Goal: Transaction & Acquisition: Obtain resource

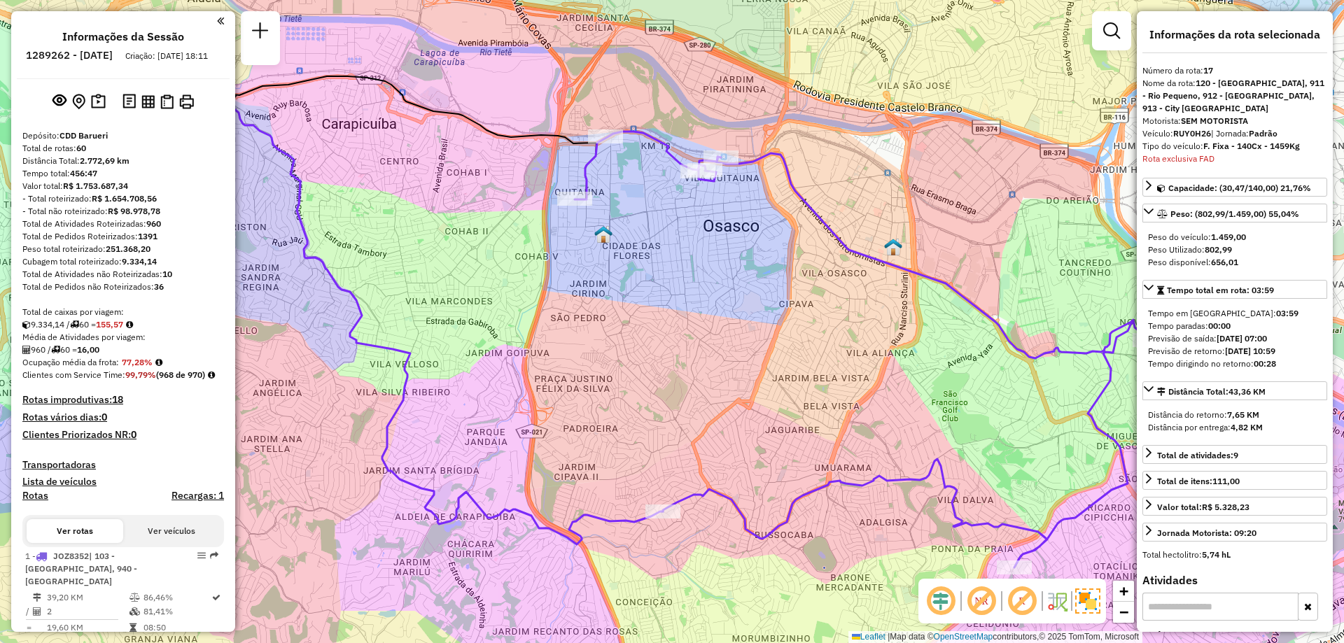
select select "**********"
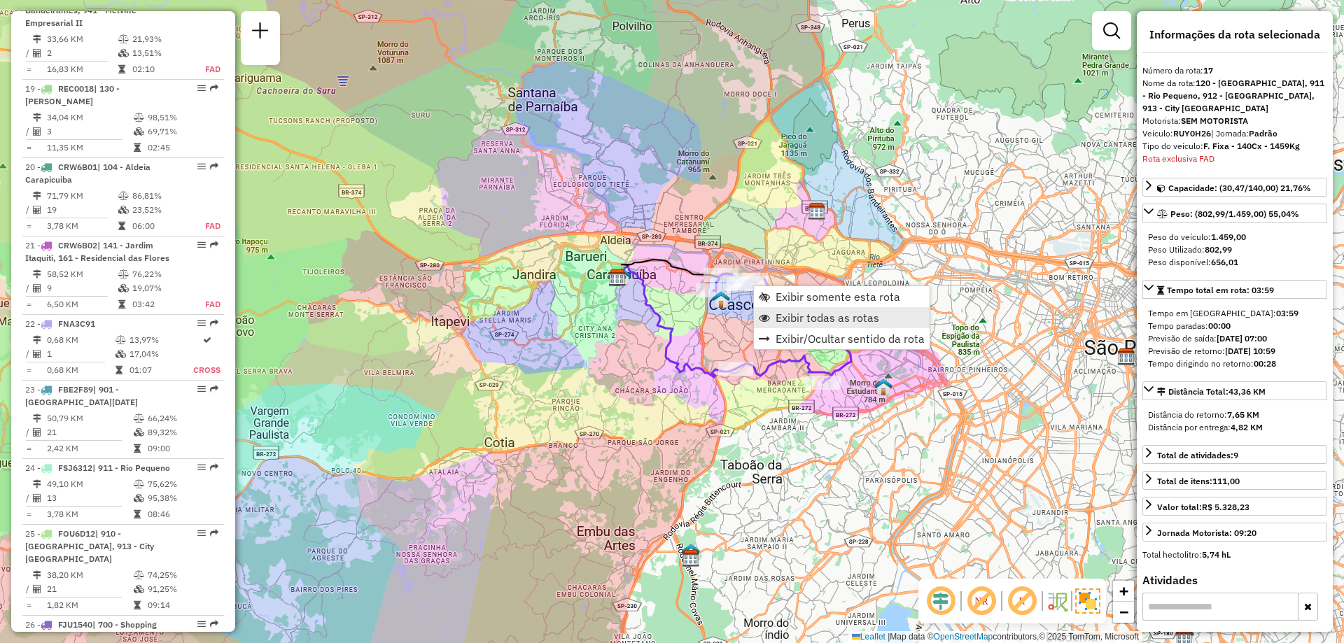
click at [801, 314] on span "Exibir todas as rotas" at bounding box center [827, 317] width 104 height 11
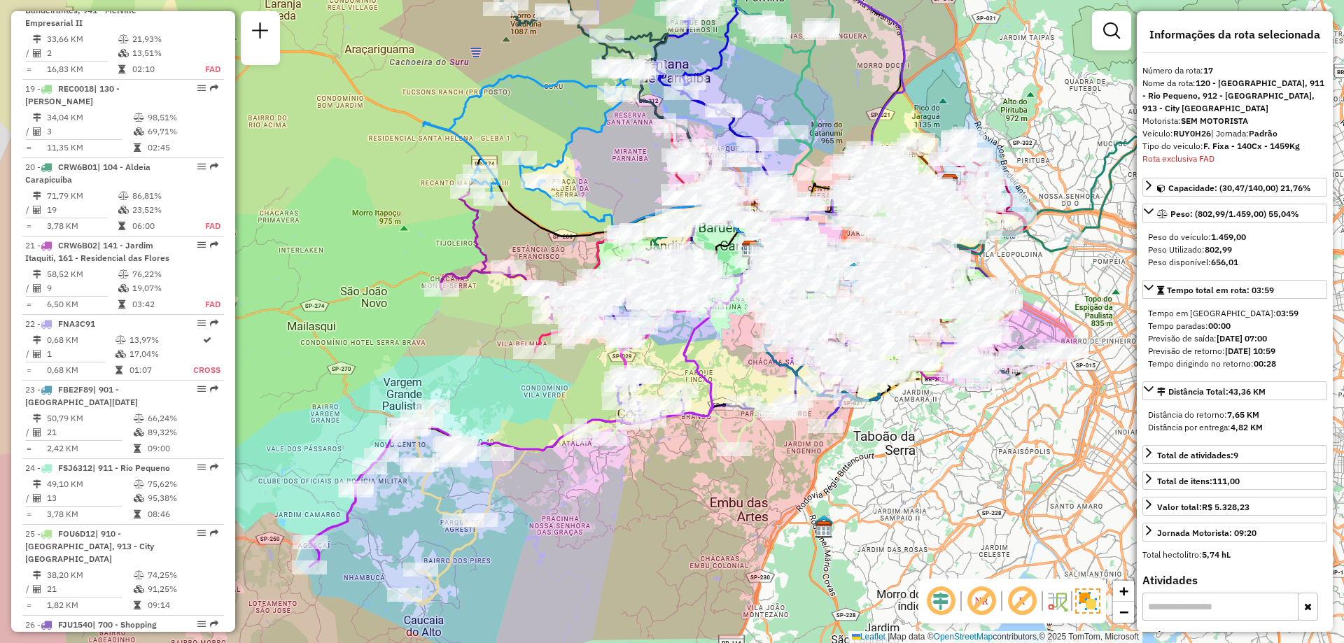
drag, startPoint x: 680, startPoint y: 132, endPoint x: 812, endPoint y: 104, distance: 135.3
click at [812, 104] on icon at bounding box center [783, 94] width 100 height 218
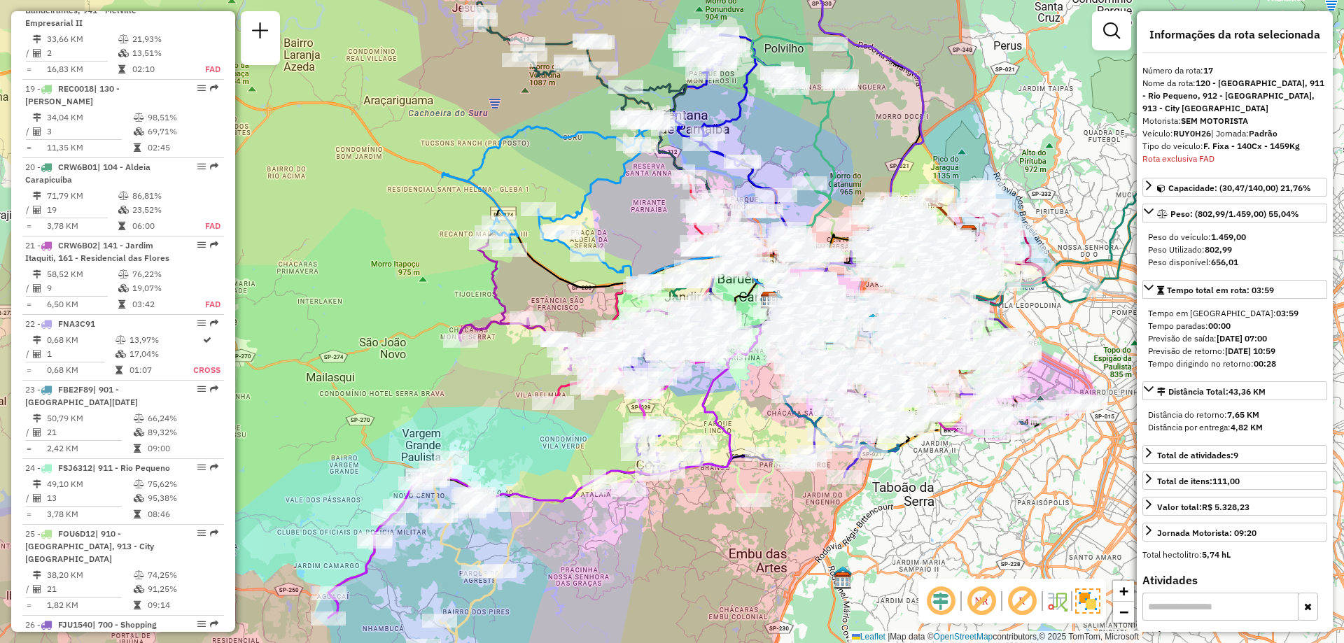
drag, startPoint x: 645, startPoint y: 136, endPoint x: 666, endPoint y: 204, distance: 71.1
click at [659, 209] on div "Janela de atendimento Grade de atendimento Capacidade Transportadoras Veículos …" at bounding box center [672, 321] width 1344 height 643
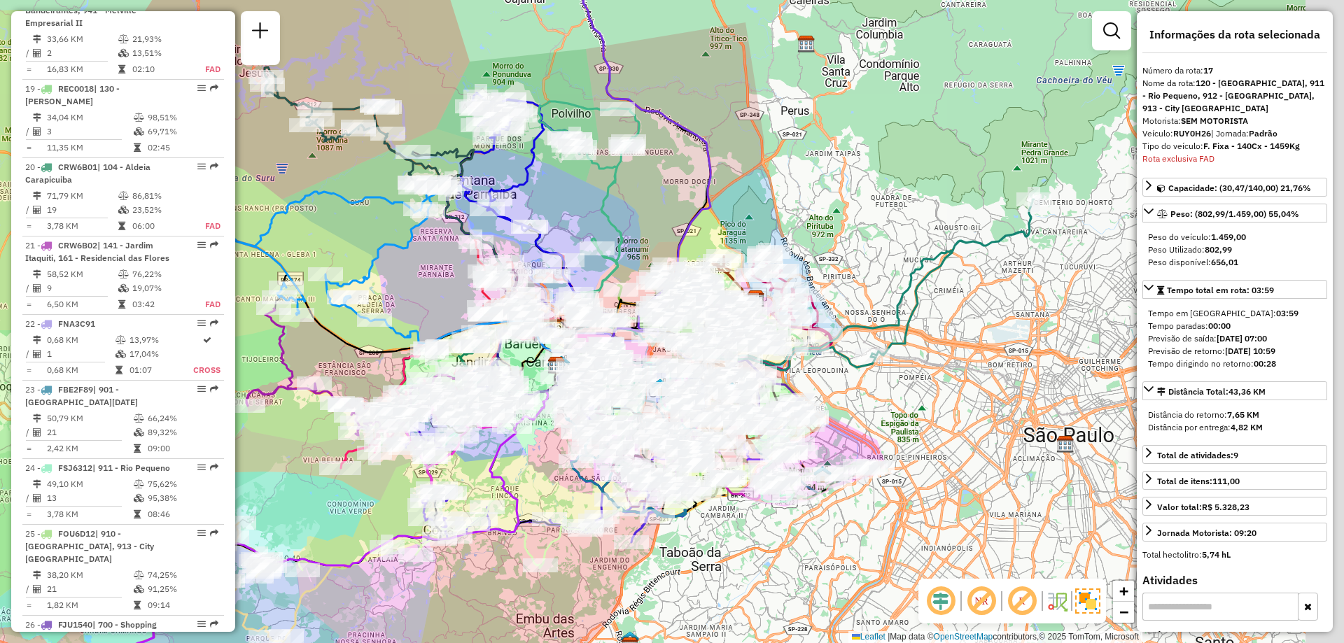
drag, startPoint x: 829, startPoint y: 143, endPoint x: 614, endPoint y: 189, distance: 219.7
click at [614, 189] on icon at bounding box center [589, 210] width 100 height 218
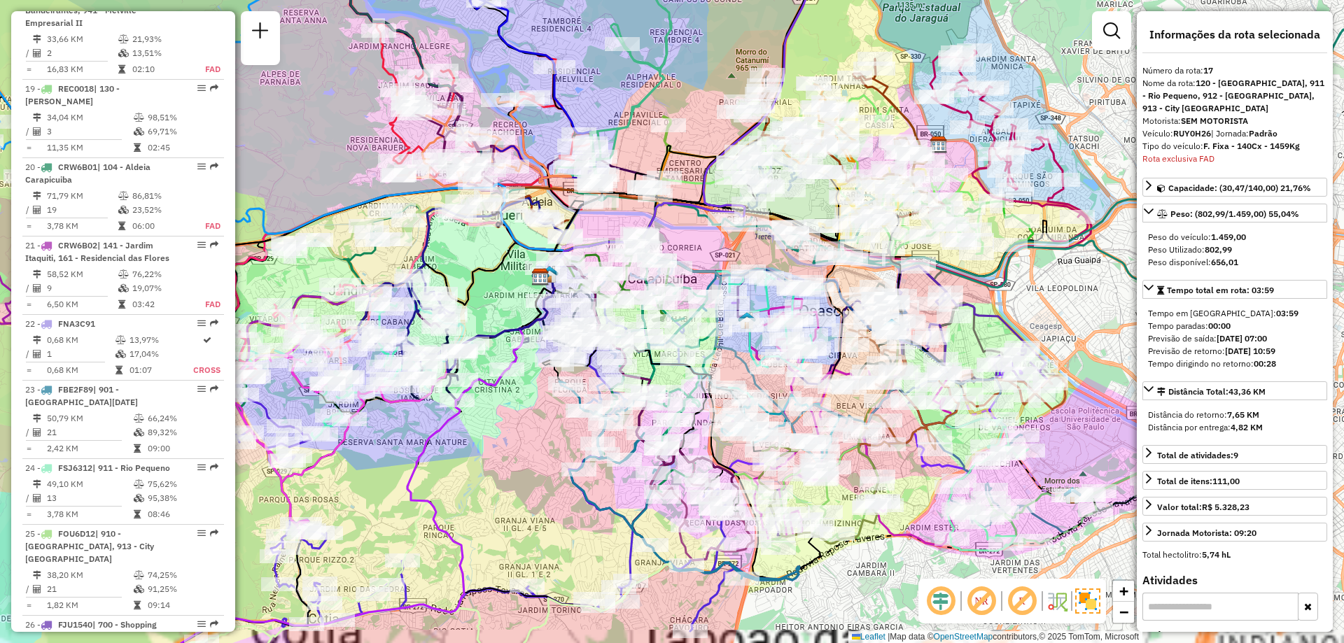
drag, startPoint x: 679, startPoint y: 274, endPoint x: 631, endPoint y: 201, distance: 87.9
click at [631, 201] on div "Janela de atendimento Grade de atendimento Capacidade Transportadoras Veículos …" at bounding box center [672, 321] width 1344 height 643
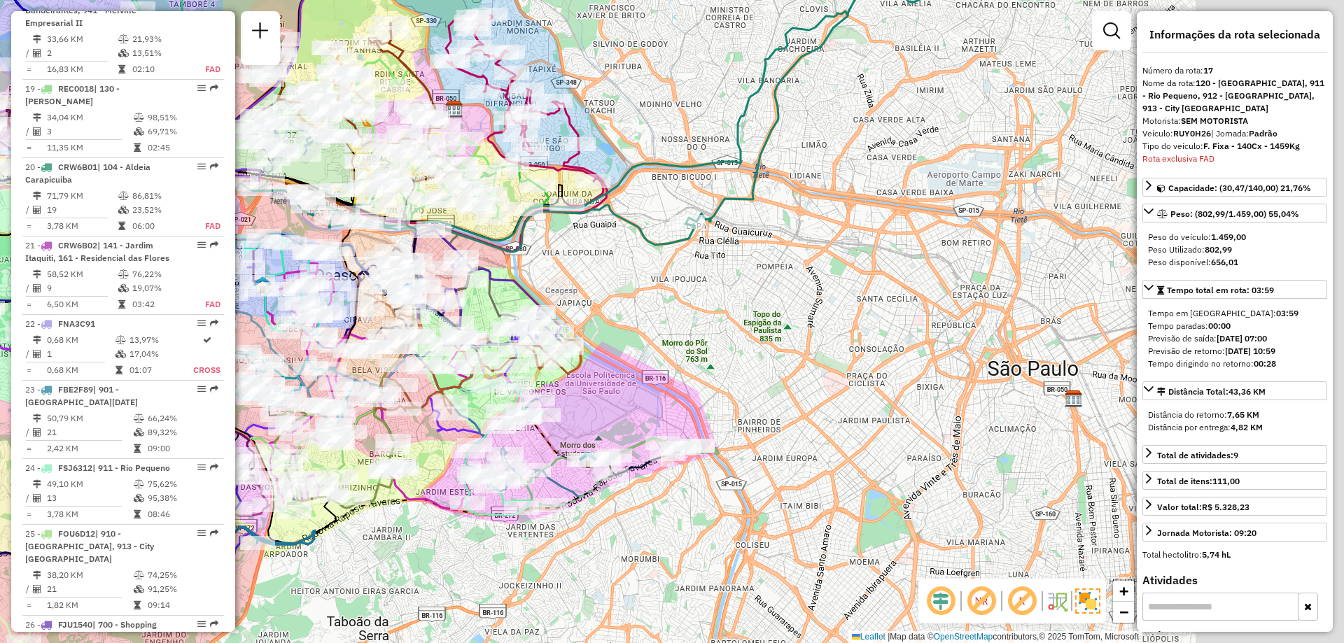
drag, startPoint x: 1043, startPoint y: 254, endPoint x: 596, endPoint y: 264, distance: 446.6
click at [596, 264] on div "Janela de atendimento Grade de atendimento Capacidade Transportadoras Veículos …" at bounding box center [672, 321] width 1344 height 643
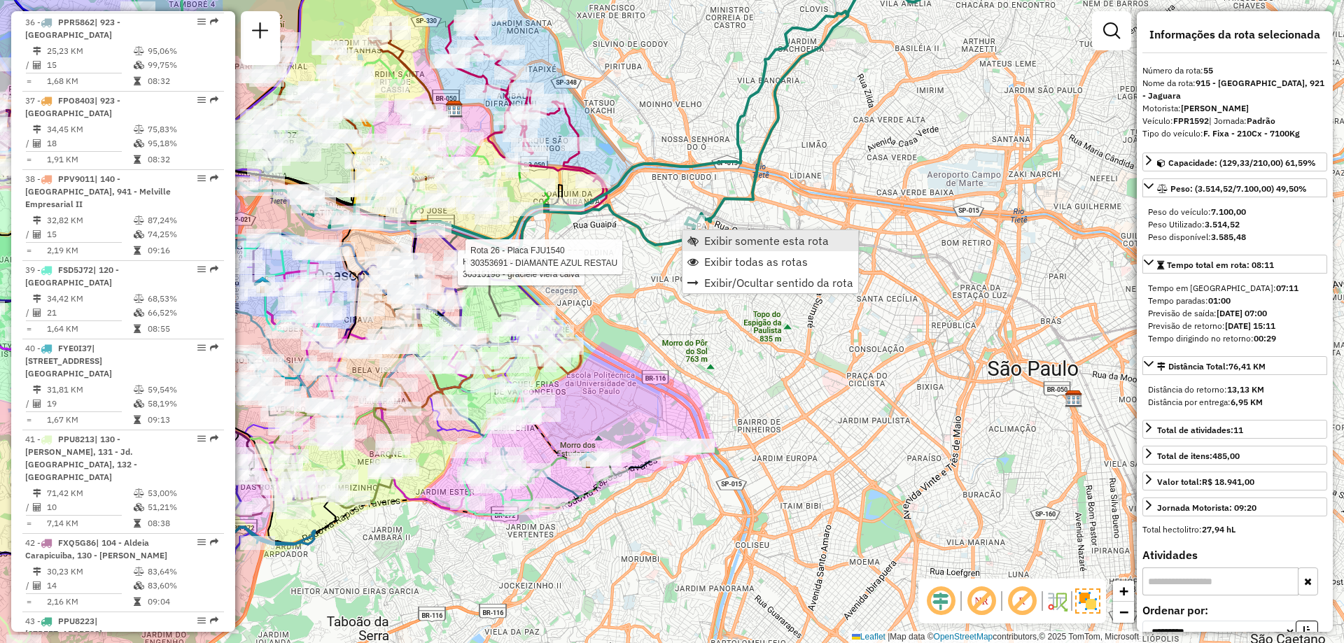
scroll to position [5209, 0]
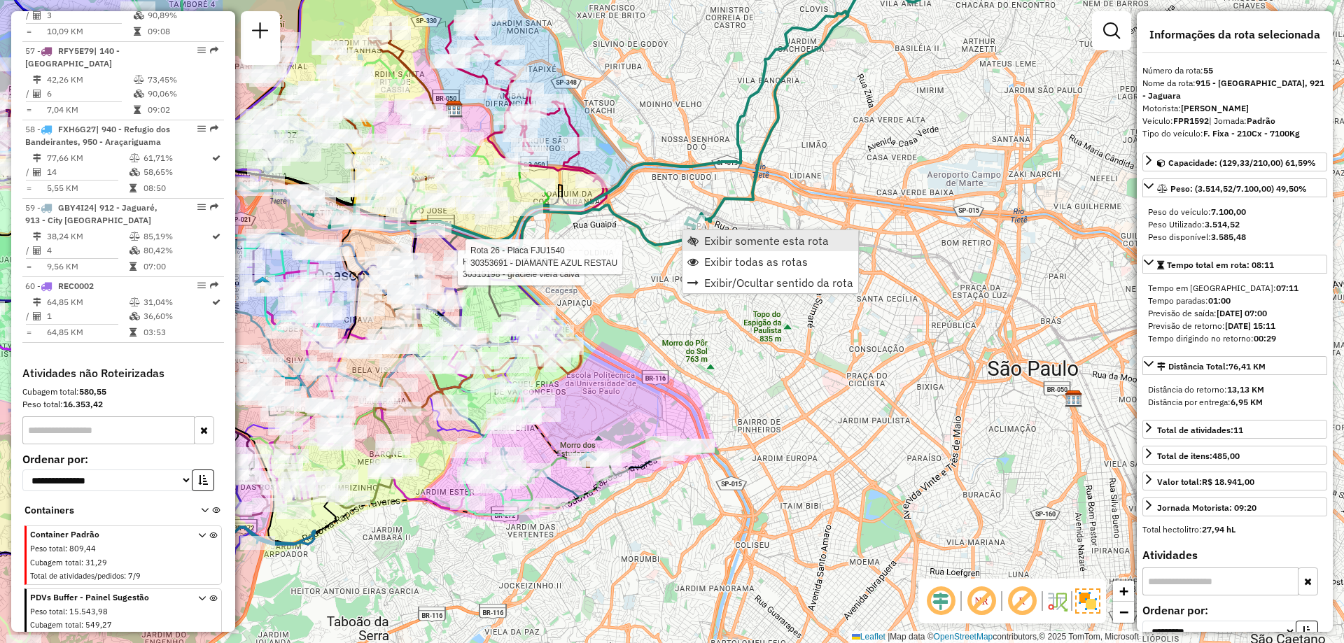
click at [714, 238] on span "Exibir somente esta rota" at bounding box center [766, 240] width 125 height 11
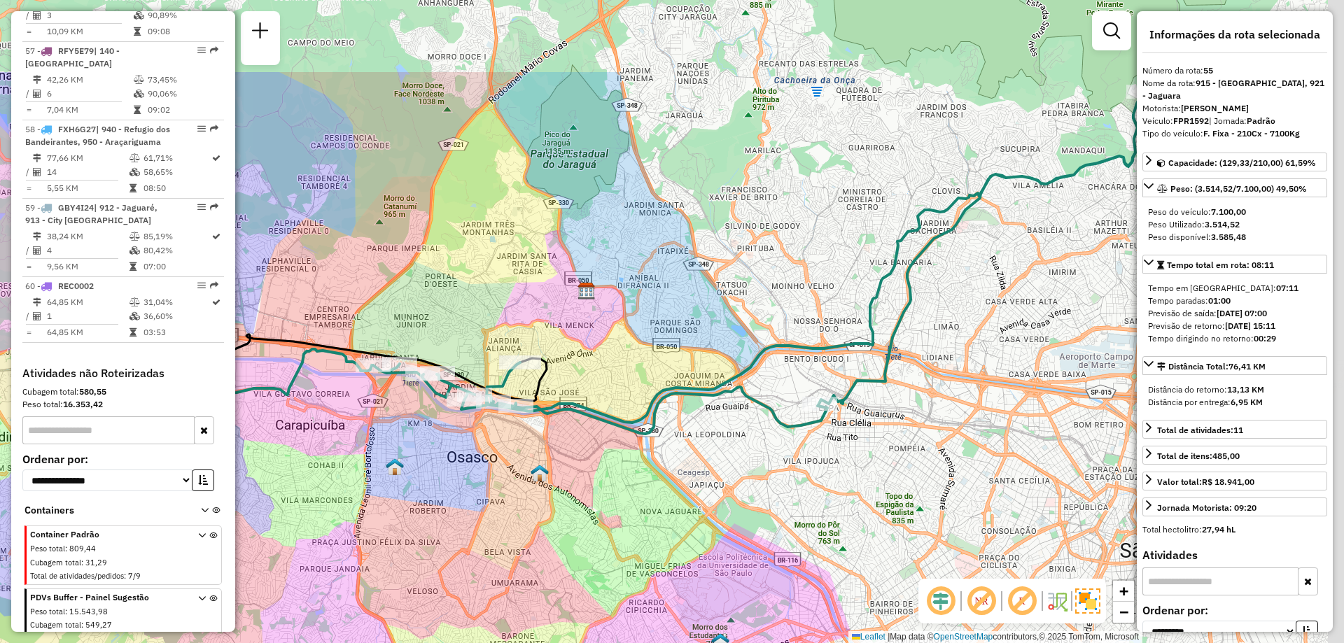
drag, startPoint x: 934, startPoint y: 210, endPoint x: 633, endPoint y: 346, distance: 329.8
click at [633, 346] on div "Janela de atendimento Grade de atendimento Capacidade Transportadoras Veículos …" at bounding box center [672, 321] width 1344 height 643
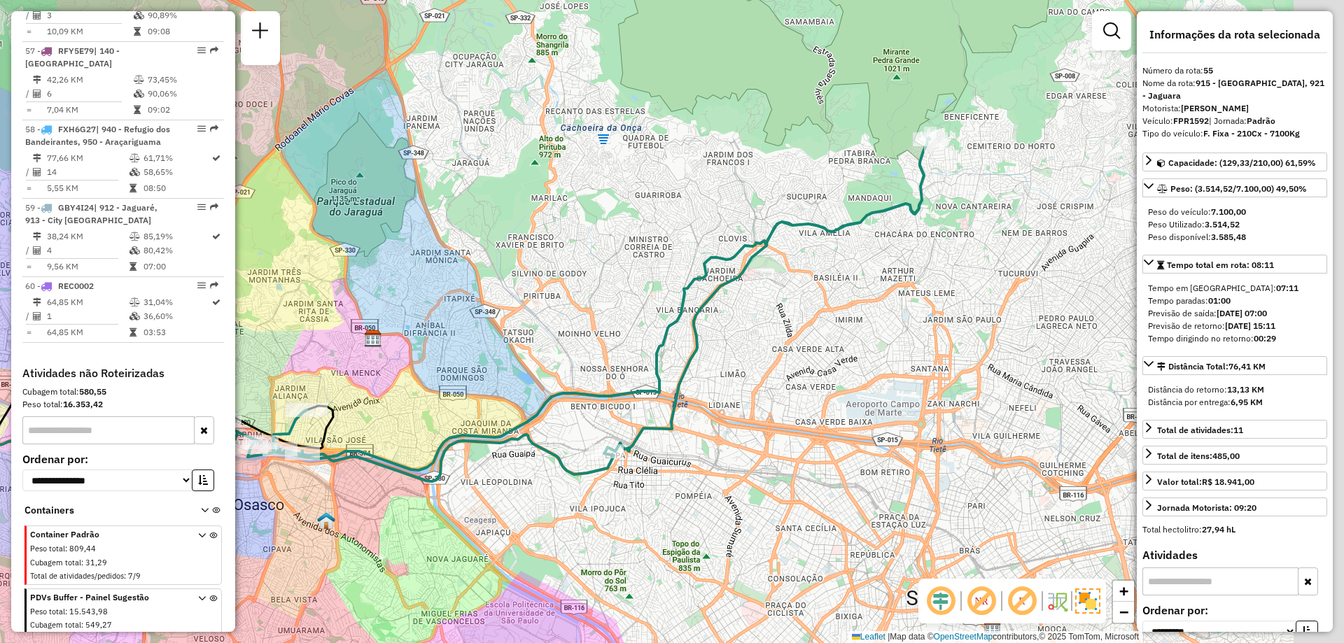
drag, startPoint x: 894, startPoint y: 196, endPoint x: 708, endPoint y: 227, distance: 188.8
click at [672, 246] on div "Janela de atendimento Grade de atendimento Capacidade Transportadoras Veículos …" at bounding box center [672, 321] width 1344 height 643
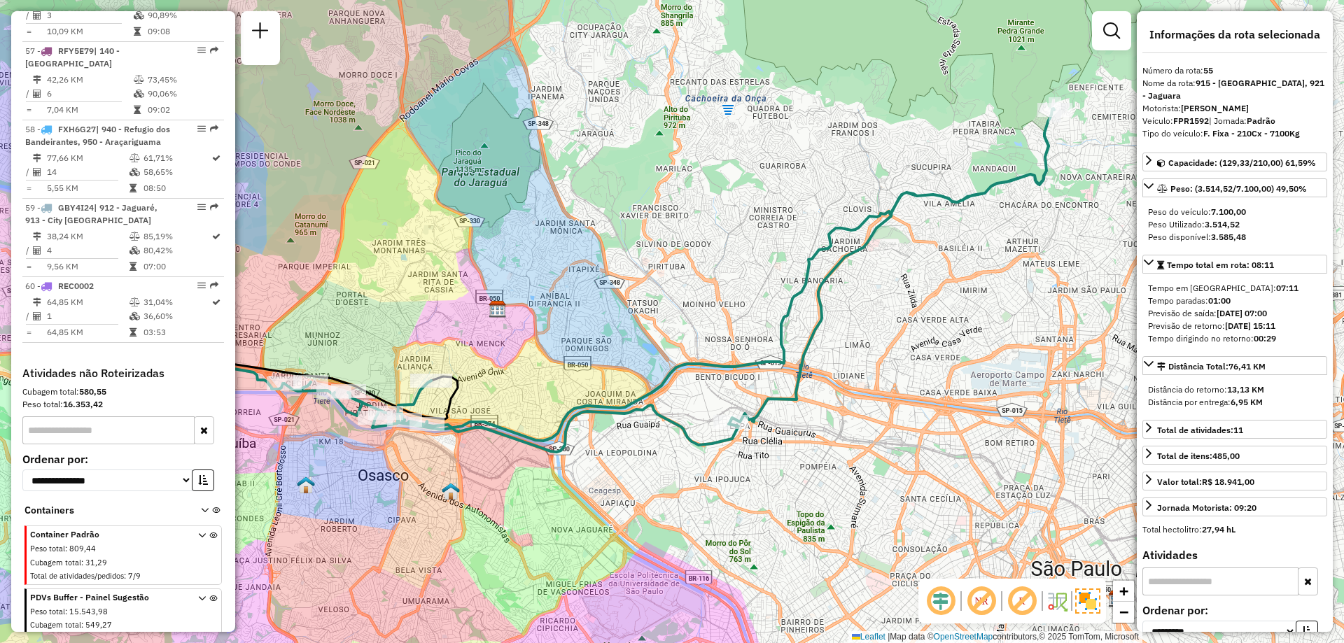
drag, startPoint x: 810, startPoint y: 339, endPoint x: 929, endPoint y: 314, distance: 121.5
click at [929, 314] on div "Janela de atendimento Grade de atendimento Capacidade Transportadoras Veículos …" at bounding box center [672, 321] width 1344 height 643
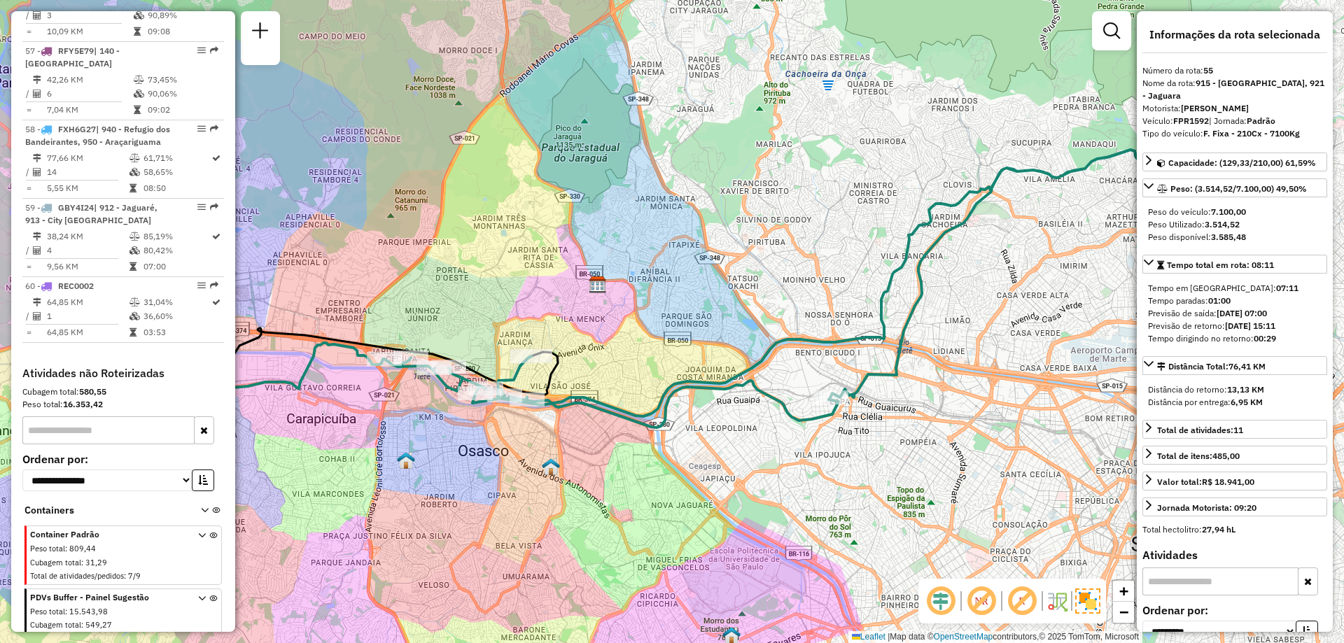
drag, startPoint x: 899, startPoint y: 357, endPoint x: 995, endPoint y: 332, distance: 99.6
click at [995, 332] on div "Janela de atendimento Grade de atendimento Capacidade Transportadoras Veículos …" at bounding box center [672, 321] width 1344 height 643
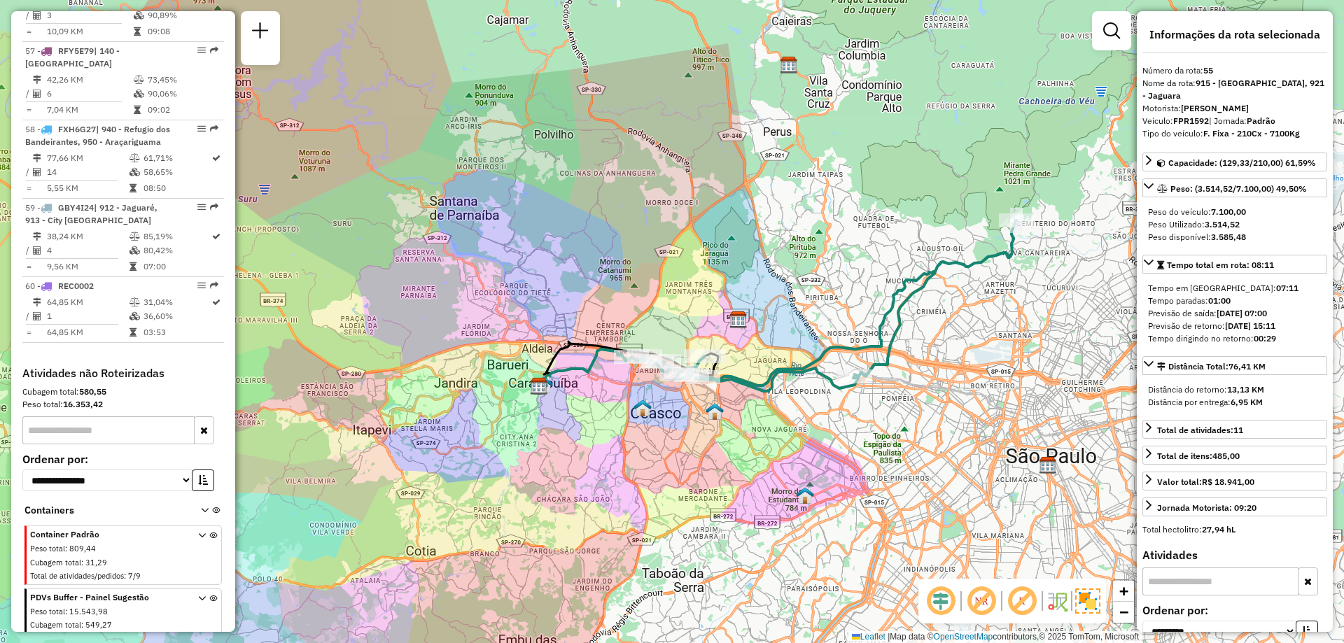
drag, startPoint x: 782, startPoint y: 274, endPoint x: 811, endPoint y: 267, distance: 29.7
click at [801, 272] on div "Janela de atendimento Grade de atendimento Capacidade Transportadoras Veículos …" at bounding box center [672, 321] width 1344 height 643
click at [915, 521] on div "Janela de atendimento Grade de atendimento Capacidade Transportadoras Veículos …" at bounding box center [672, 321] width 1344 height 643
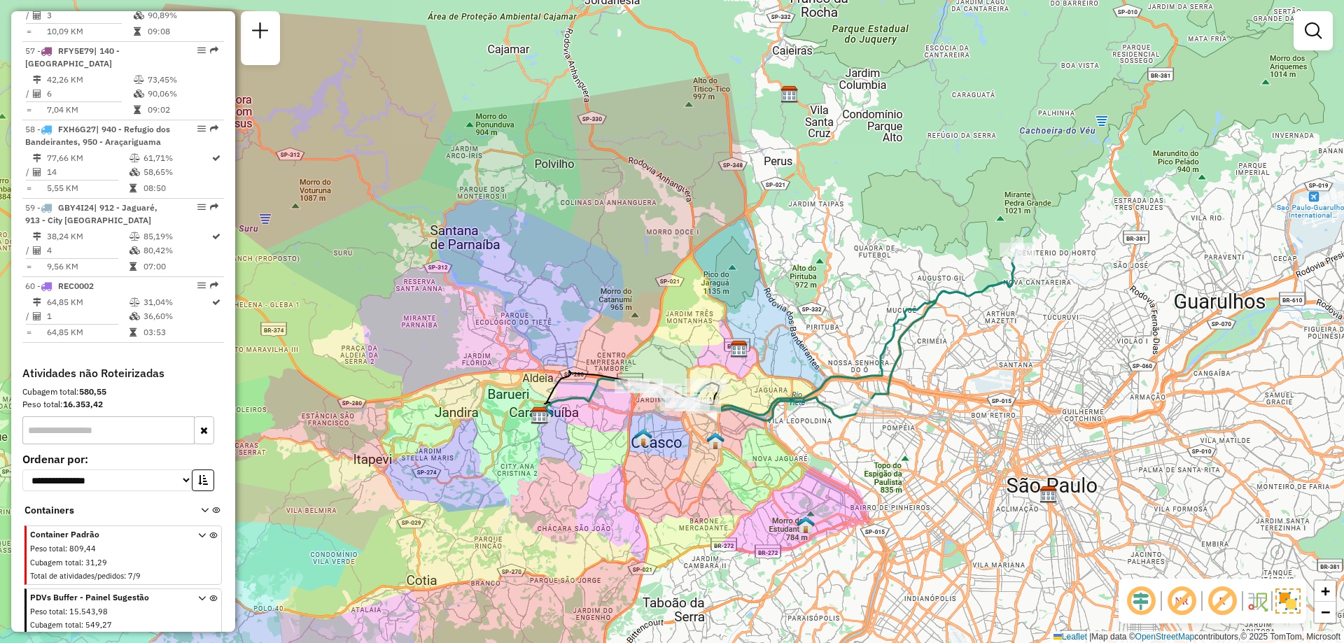
drag, startPoint x: 983, startPoint y: 500, endPoint x: 985, endPoint y: 527, distance: 26.7
click at [985, 527] on div "Janela de atendimento Grade de atendimento Capacidade Transportadoras Veículos …" at bounding box center [672, 321] width 1344 height 643
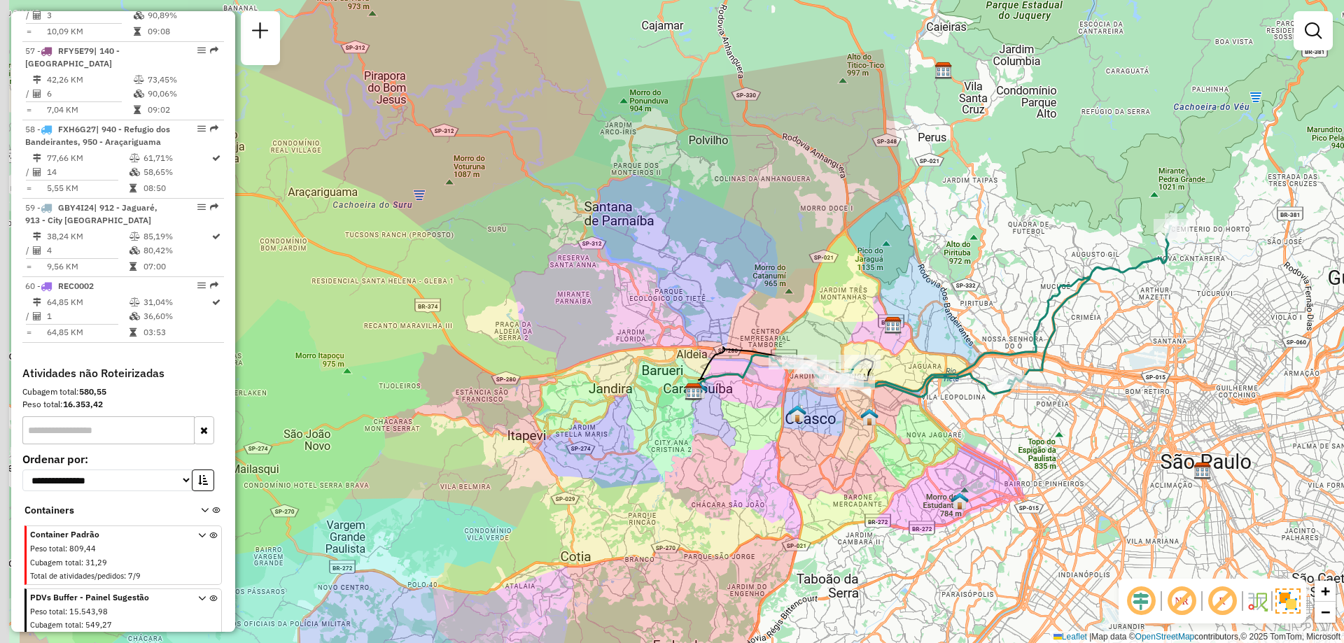
drag, startPoint x: 902, startPoint y: 269, endPoint x: 1047, endPoint y: 247, distance: 146.5
click at [1047, 247] on div "Janela de atendimento Grade de atendimento Capacidade Transportadoras Veículos …" at bounding box center [672, 321] width 1344 height 643
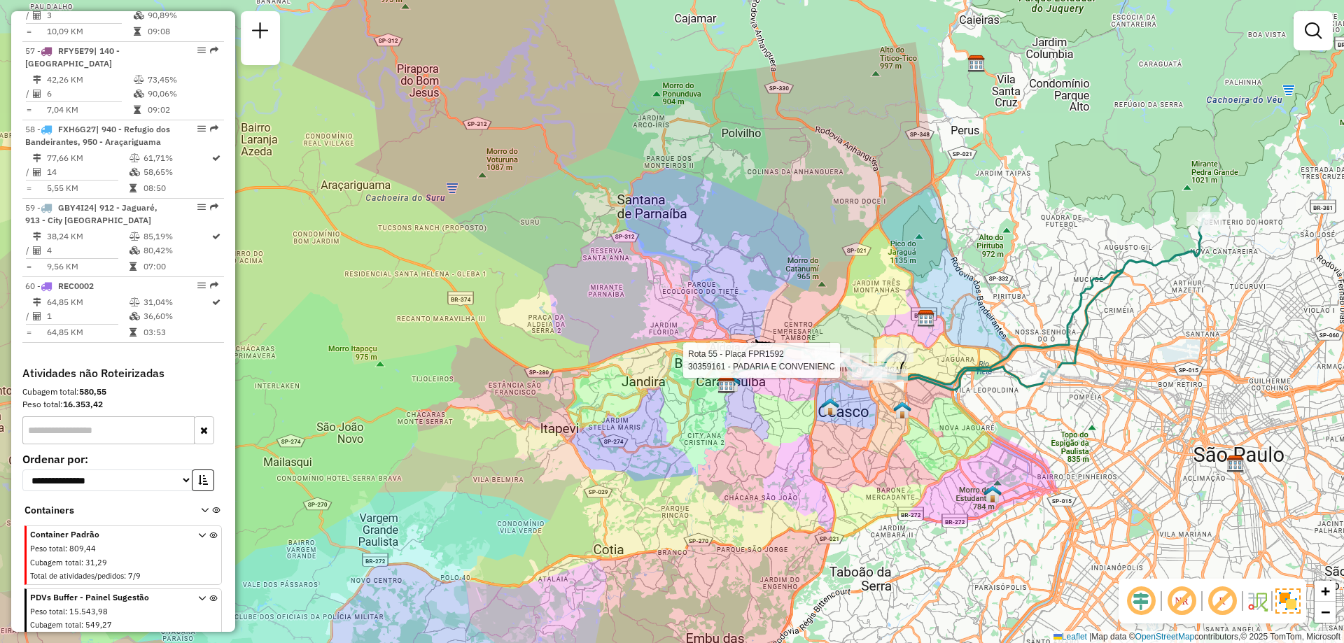
select select "**********"
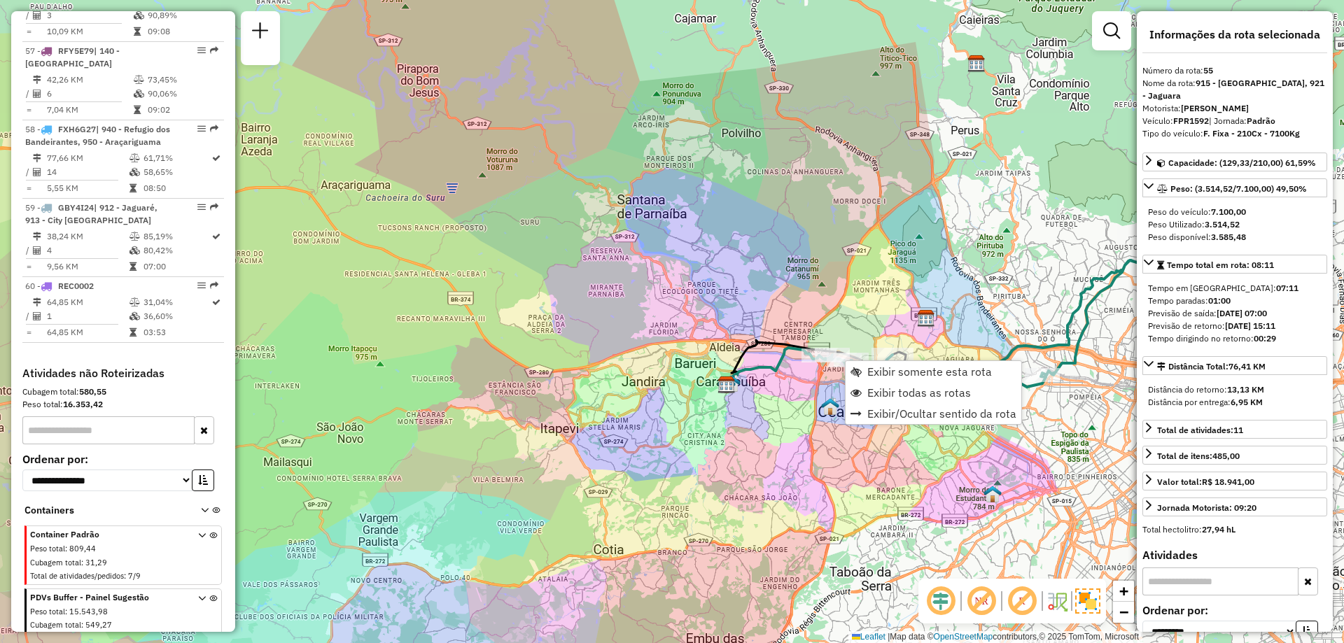
scroll to position [705, 0]
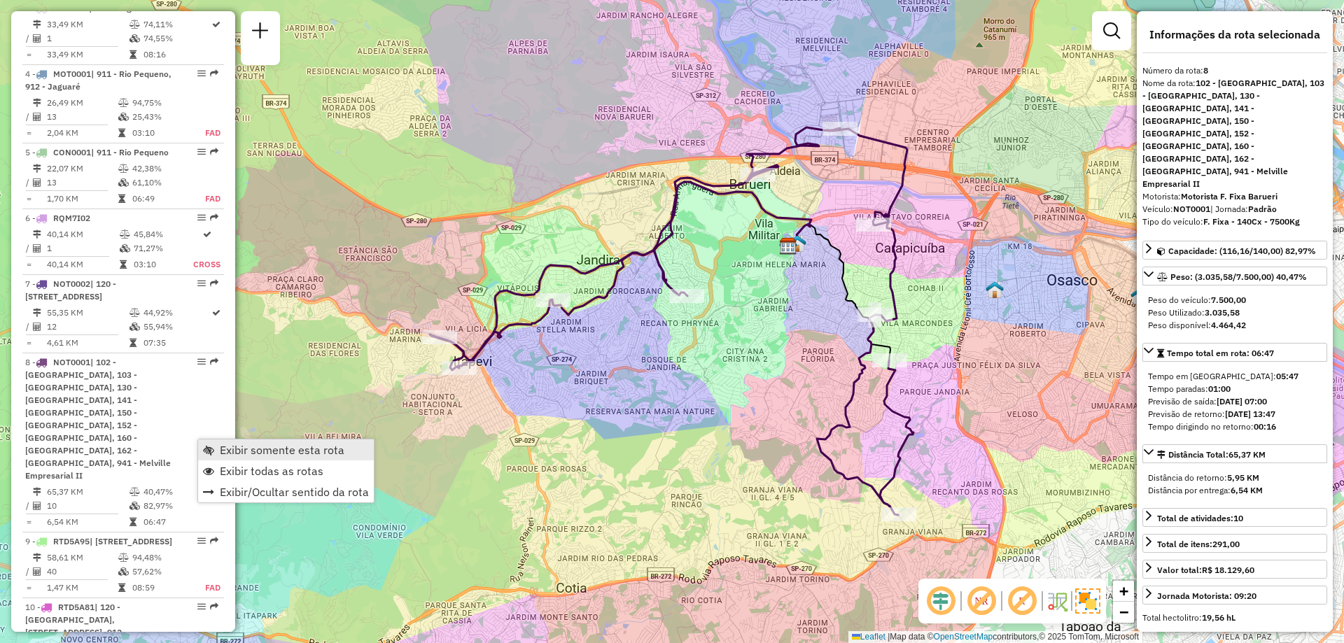
click at [216, 440] on link "Exibir somente esta rota" at bounding box center [286, 449] width 176 height 21
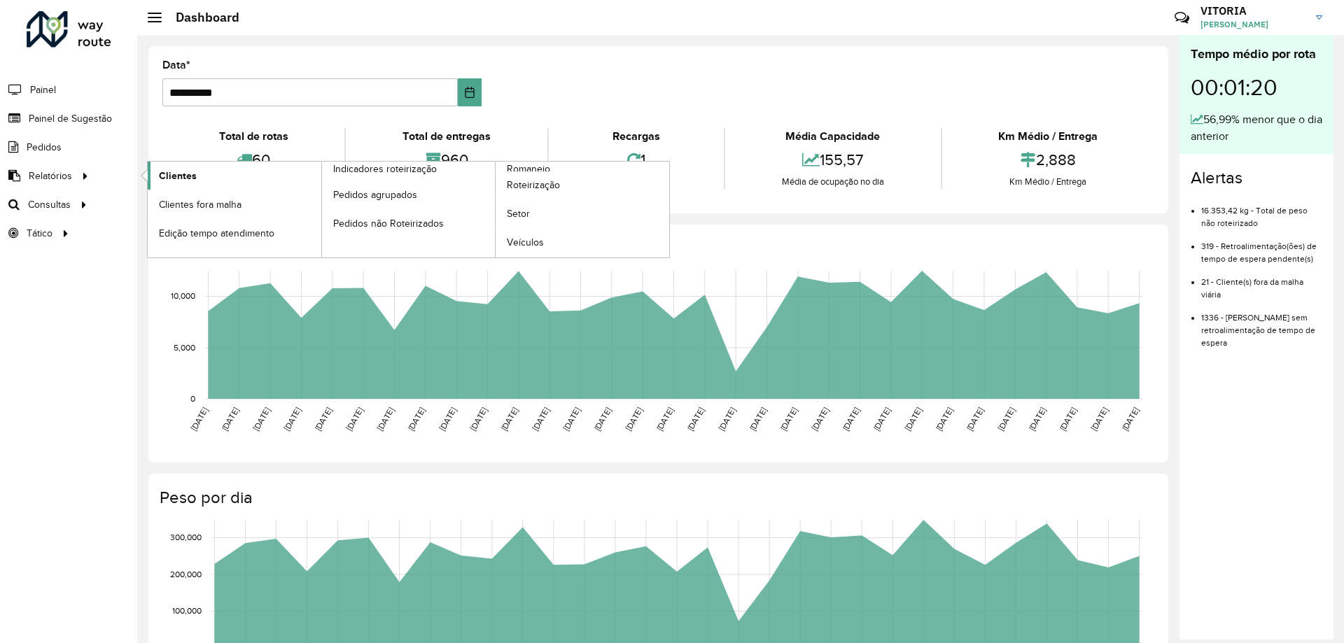
click at [182, 175] on span "Clientes" at bounding box center [178, 176] width 38 height 15
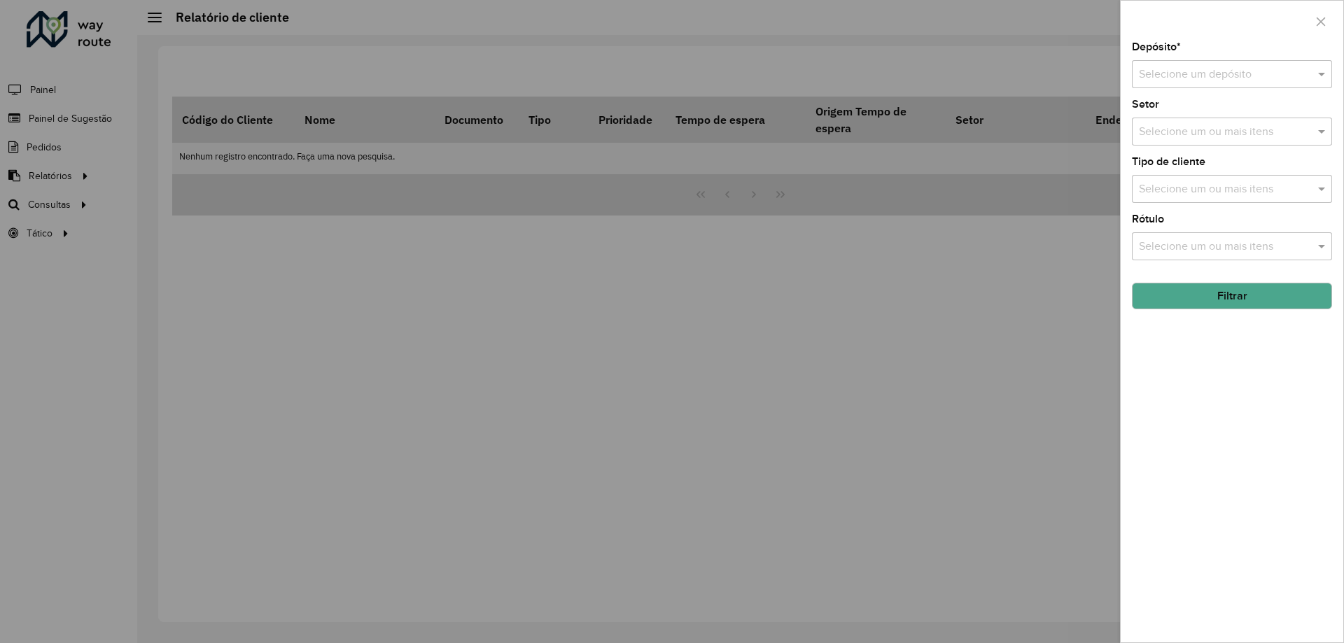
click at [1216, 82] on input "text" at bounding box center [1218, 74] width 158 height 17
click at [1175, 120] on span "CDD Barueri" at bounding box center [1168, 114] width 61 height 12
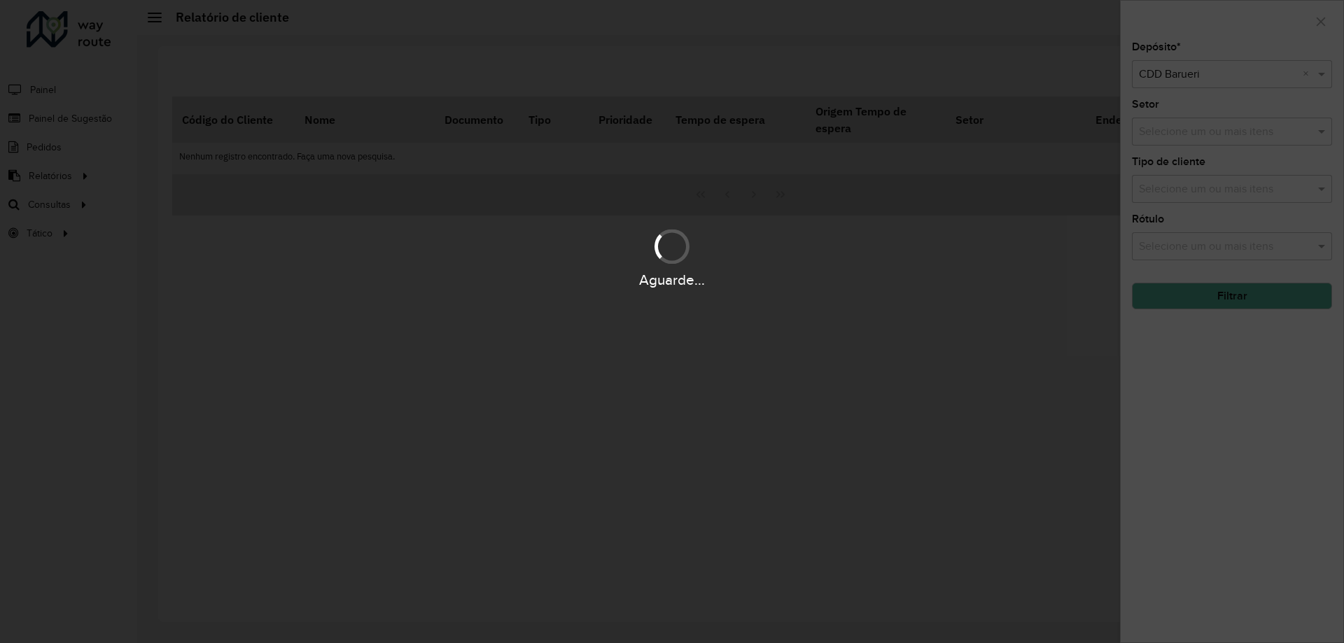
click at [1179, 193] on div "Aguarde..." at bounding box center [672, 321] width 1344 height 643
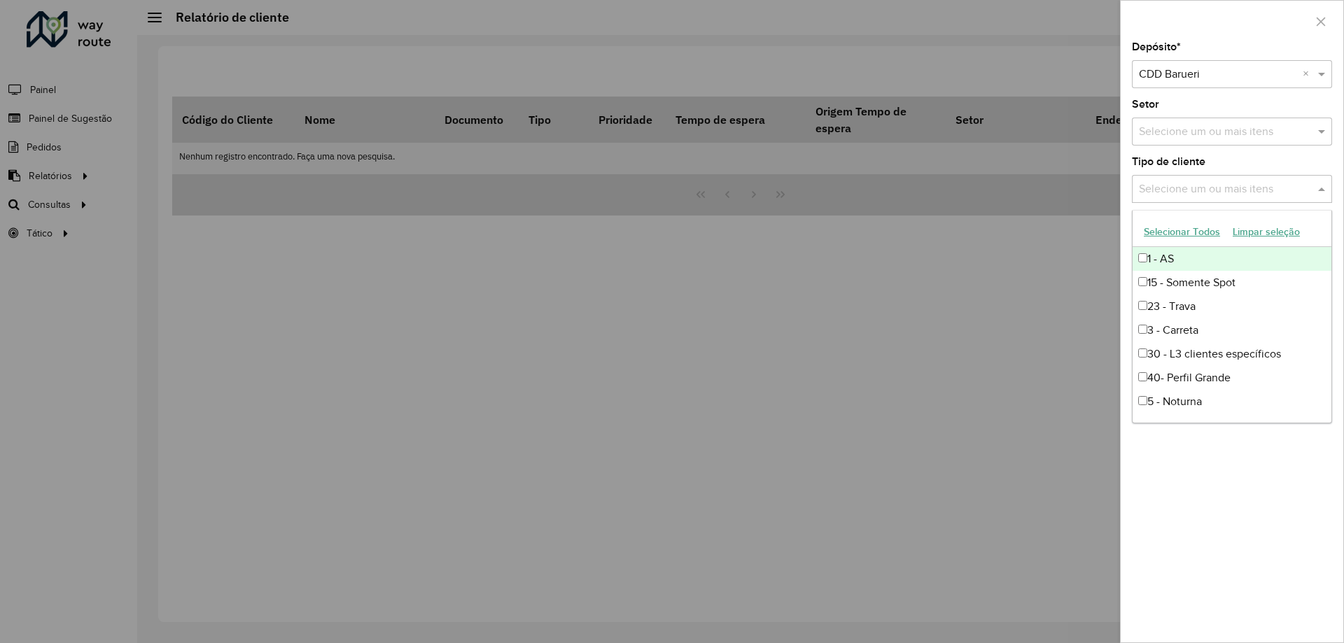
click at [1190, 189] on input "text" at bounding box center [1224, 189] width 179 height 17
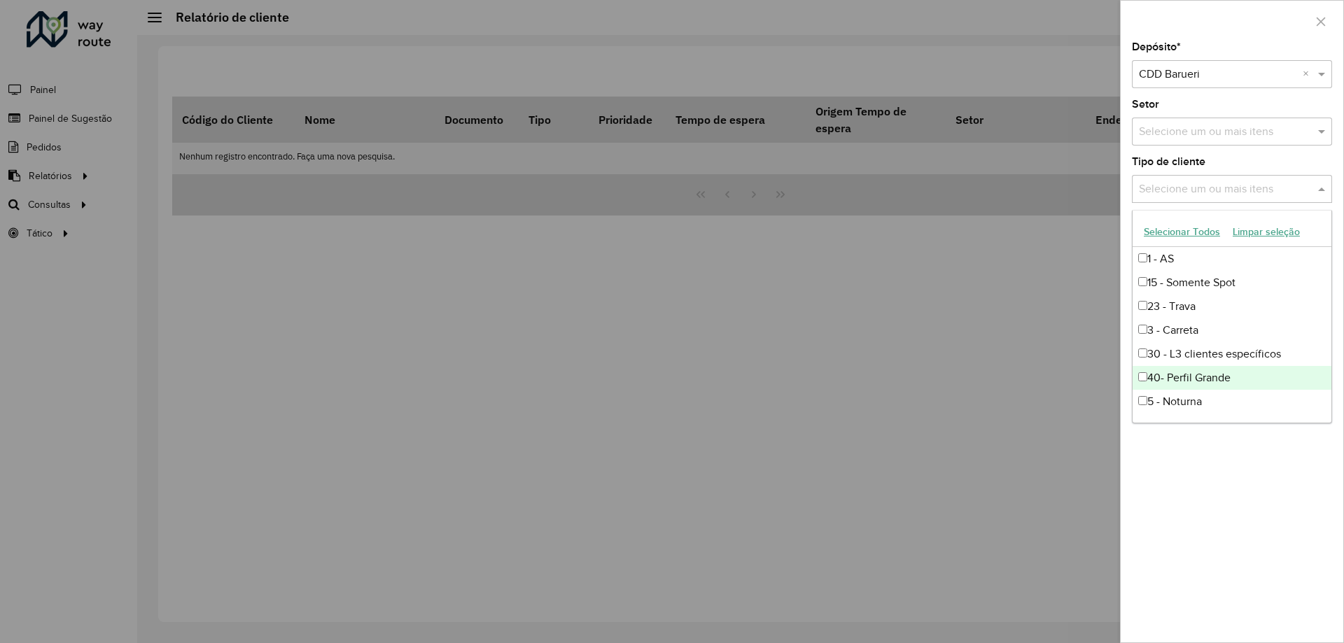
scroll to position [70, 0]
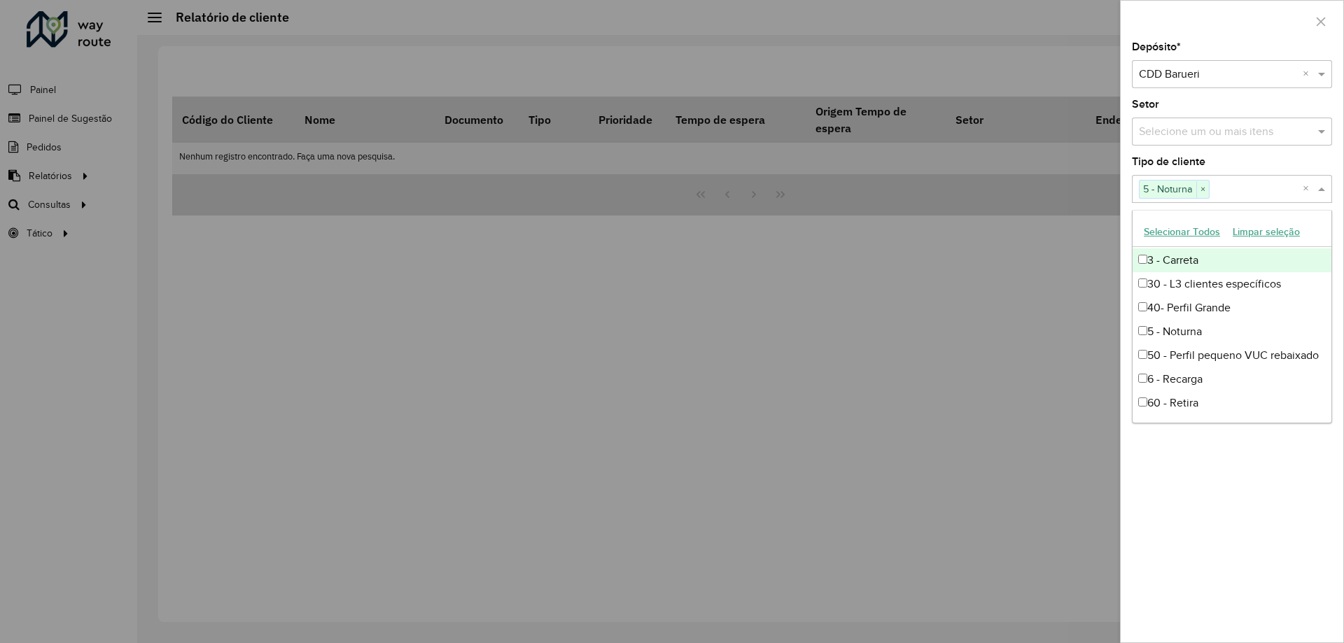
click at [1323, 192] on span at bounding box center [1322, 189] width 17 height 17
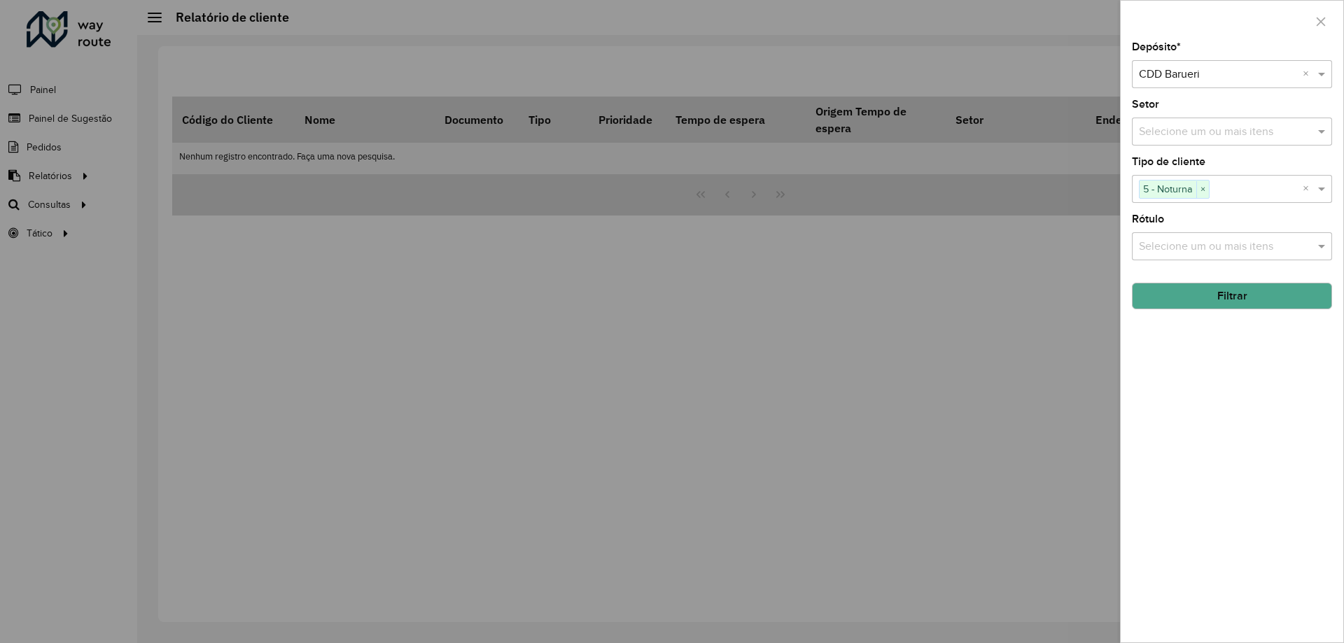
click at [1261, 296] on button "Filtrar" at bounding box center [1232, 296] width 200 height 27
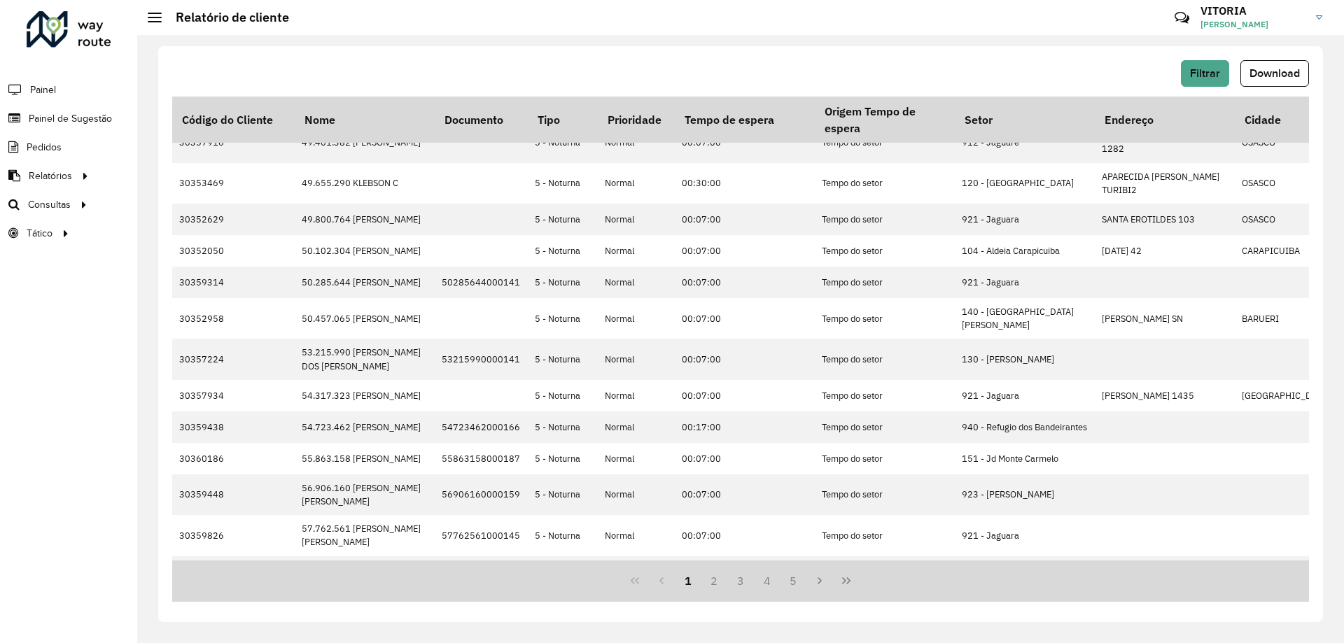
scroll to position [0, 0]
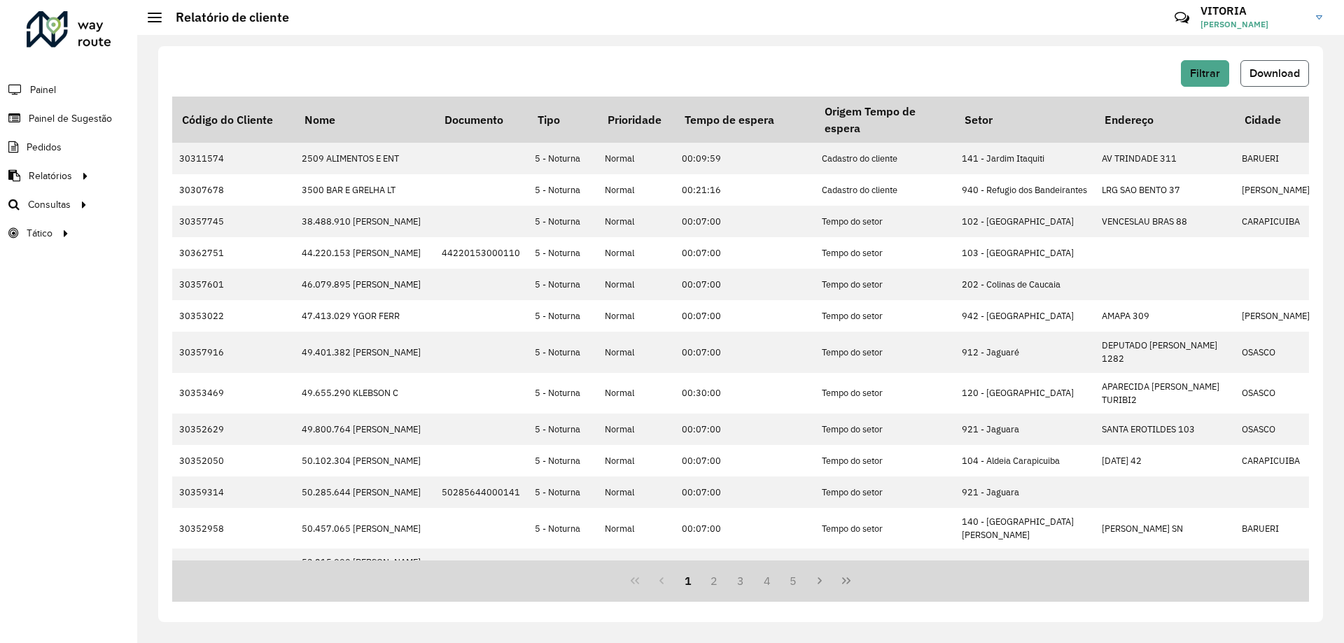
click at [1290, 71] on span "Download" at bounding box center [1274, 73] width 50 height 12
